Goal: Task Accomplishment & Management: Use online tool/utility

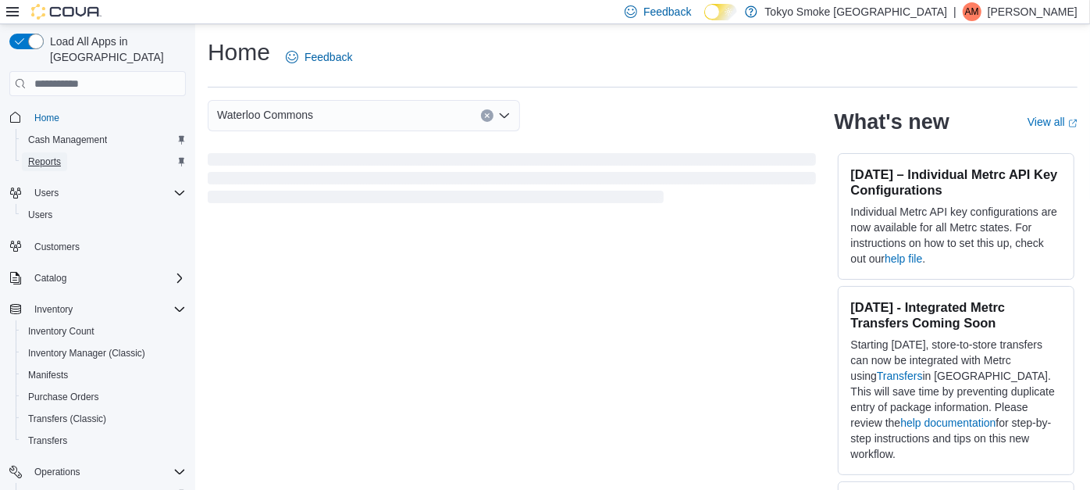
click at [58, 155] on span "Reports" at bounding box center [44, 161] width 33 height 12
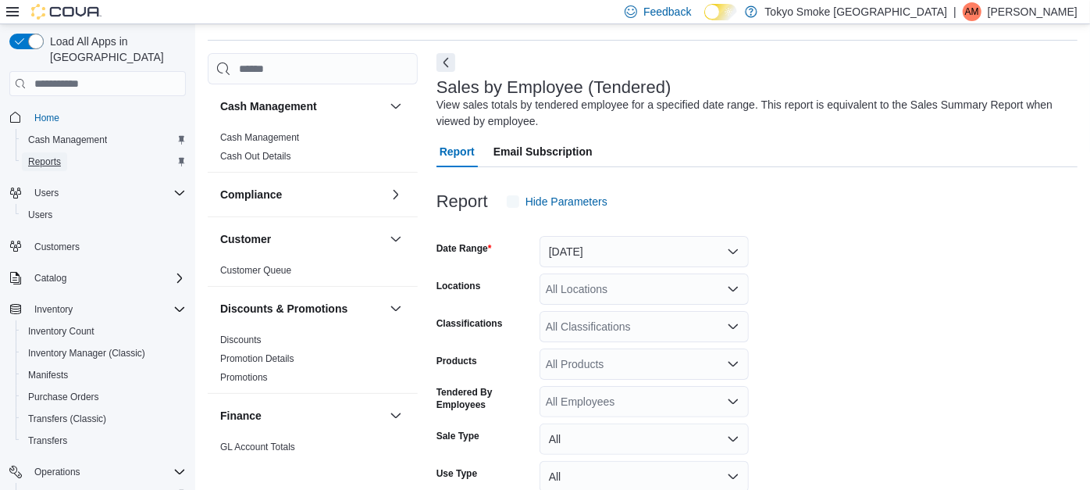
scroll to position [52, 0]
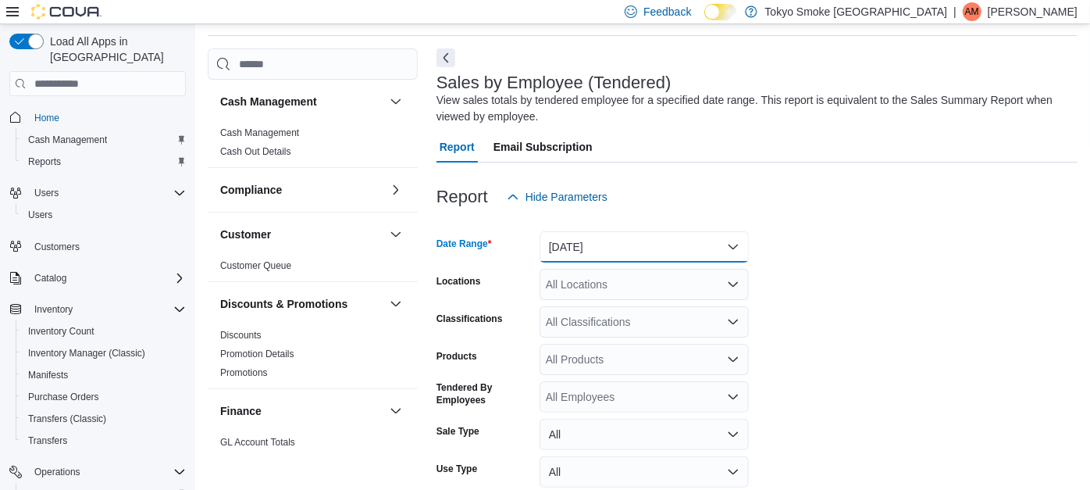
click at [623, 238] on button "[DATE]" at bounding box center [644, 246] width 209 height 31
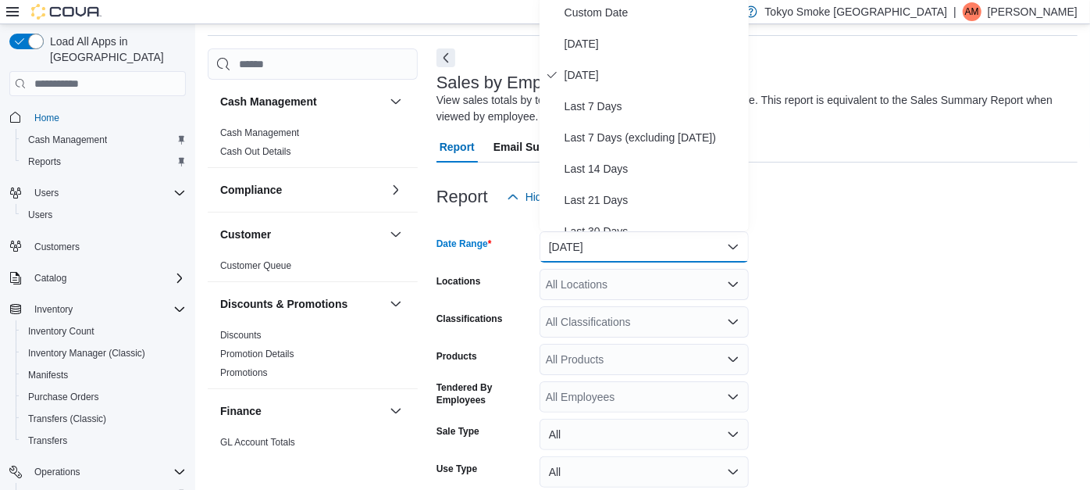
scroll to position [48, 0]
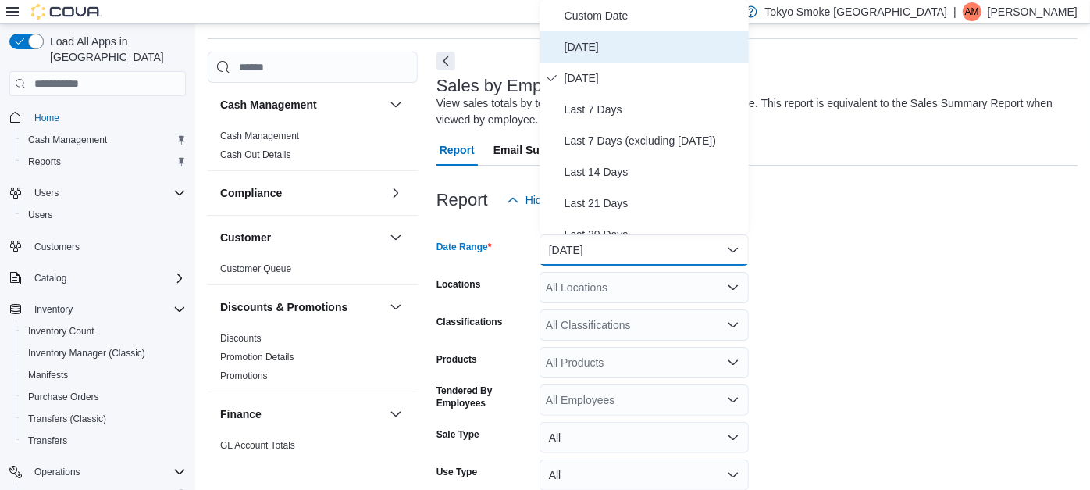
click at [623, 60] on button "[DATE]" at bounding box center [644, 46] width 209 height 31
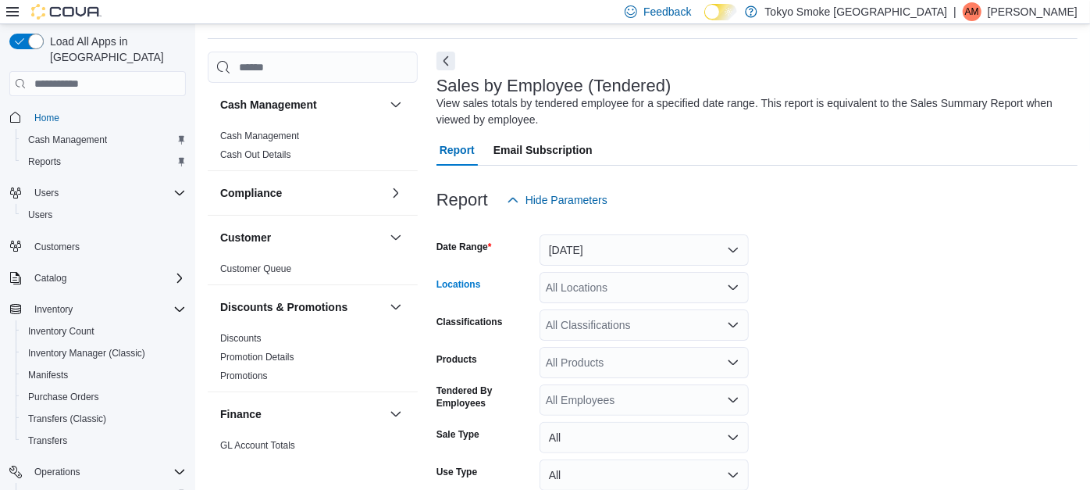
click at [603, 284] on div "All Locations" at bounding box center [644, 287] width 209 height 31
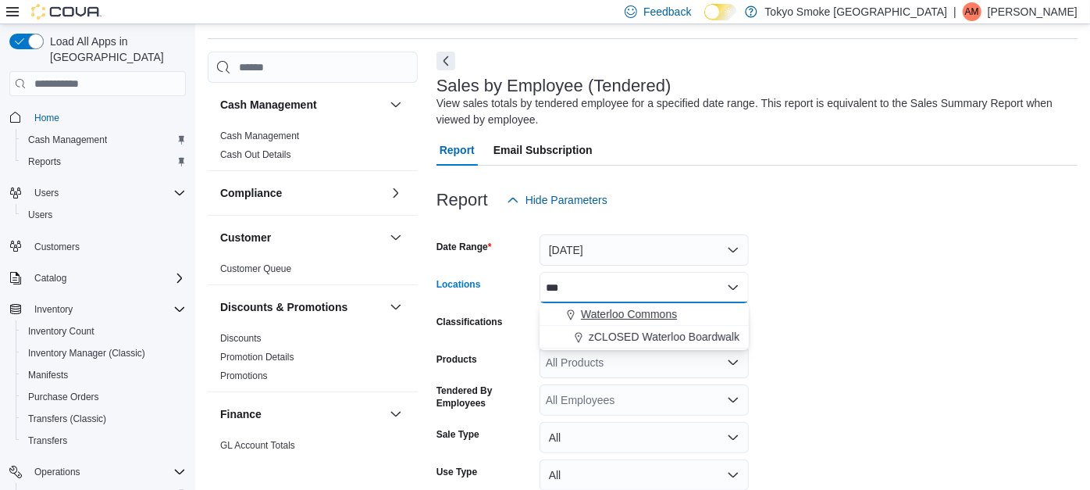
type input "***"
click at [608, 308] on span "Waterloo Commons" at bounding box center [629, 314] width 96 height 16
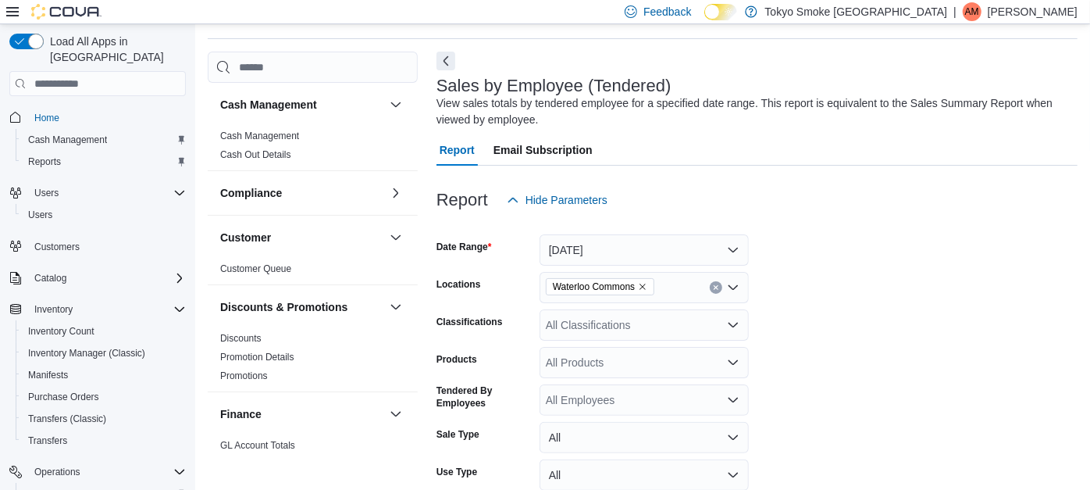
click at [874, 273] on form "Date Range [DATE] Locations [GEOGRAPHIC_DATA] Commons Classifications All Class…" at bounding box center [757, 394] width 641 height 356
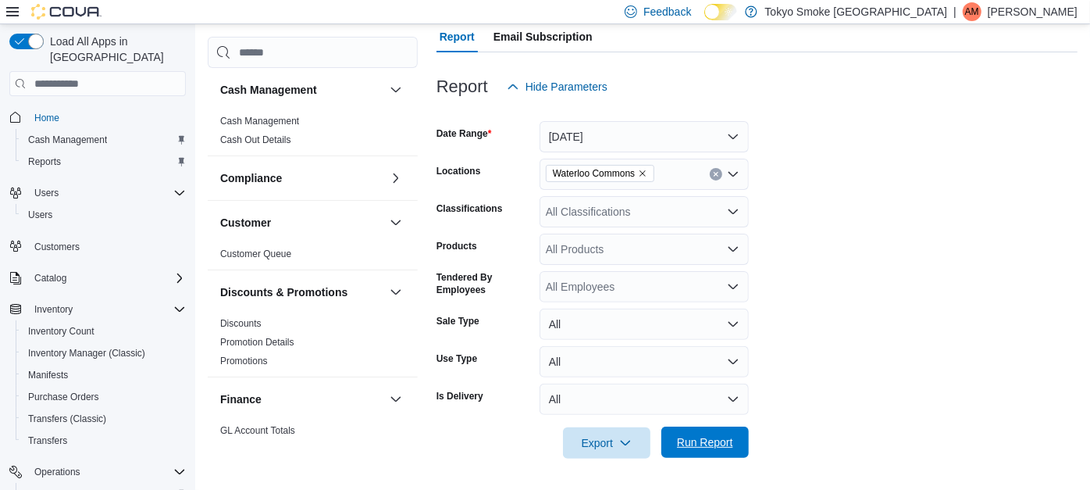
click at [701, 446] on span "Run Report" at bounding box center [705, 442] width 56 height 16
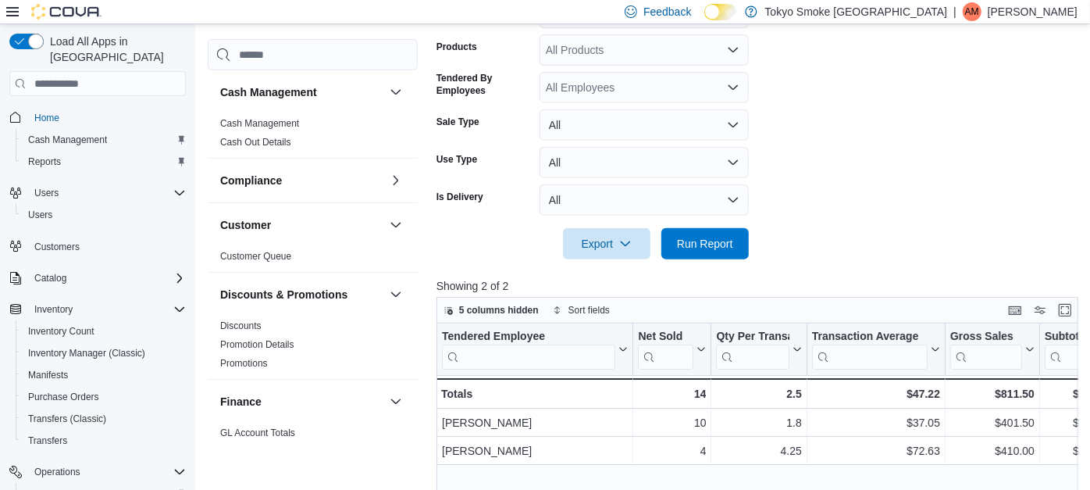
scroll to position [427, 0]
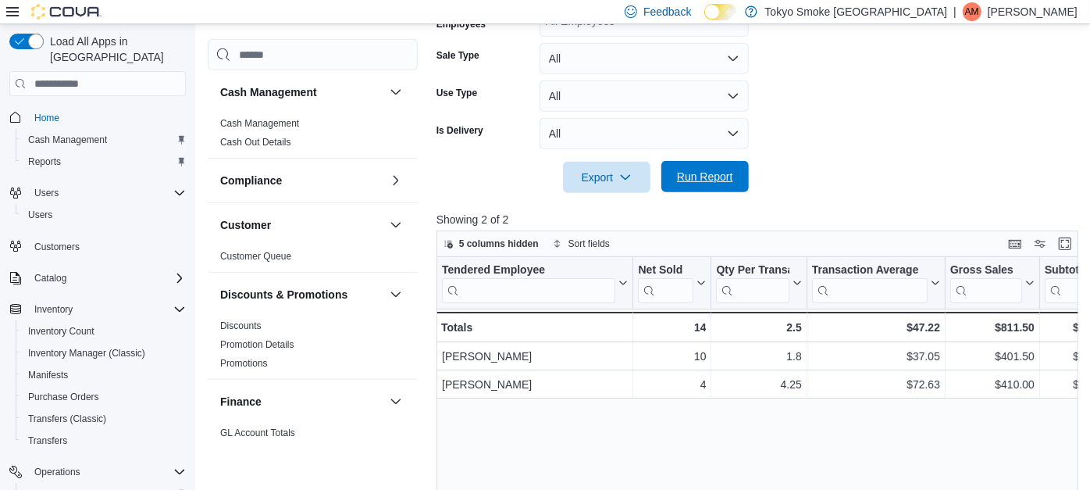
click at [731, 180] on span "Run Report" at bounding box center [705, 177] width 56 height 16
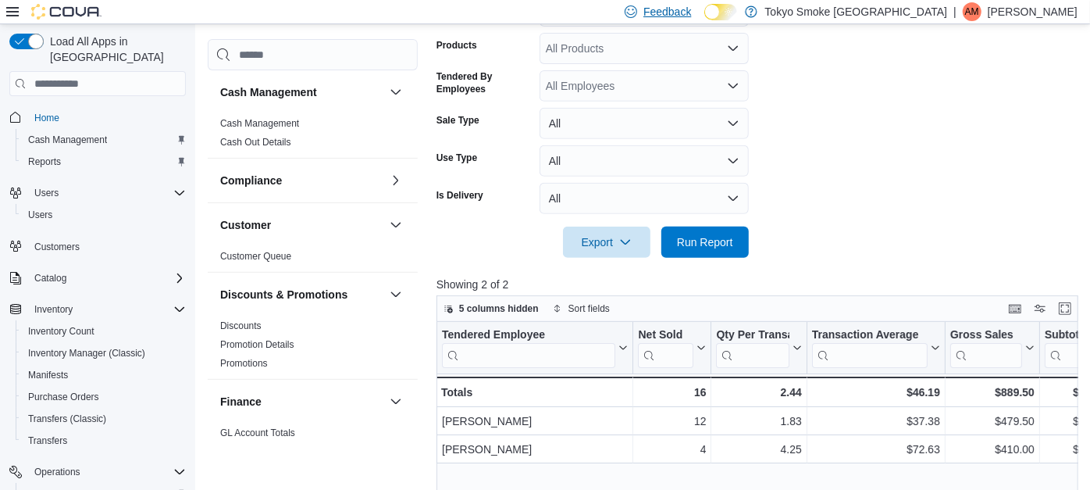
scroll to position [361, 0]
